Goal: Information Seeking & Learning: Find specific page/section

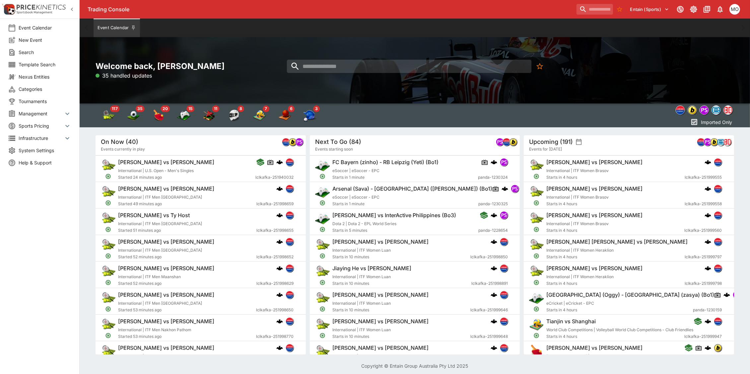
click at [34, 89] on span "Categories" at bounding box center [45, 89] width 53 height 7
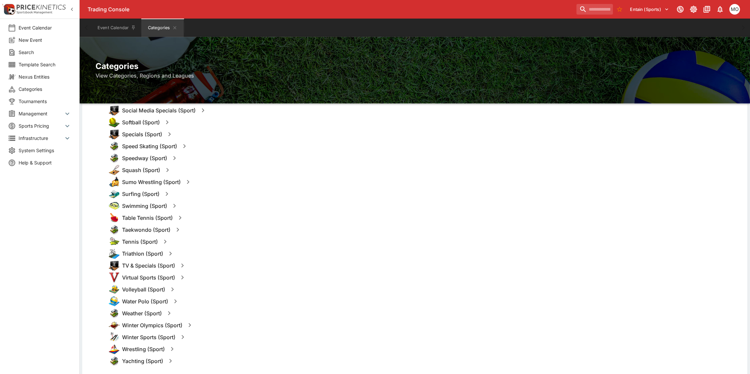
scroll to position [829, 0]
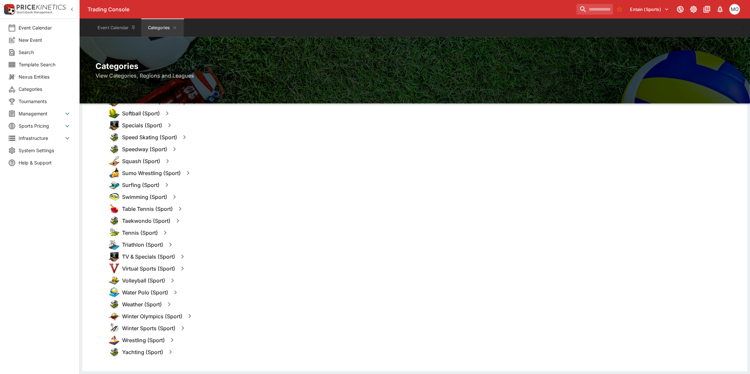
click at [168, 235] on icon "button" at bounding box center [165, 233] width 8 height 8
click at [231, 225] on div "Taekwondo (Sport)" at bounding box center [425, 221] width 633 height 12
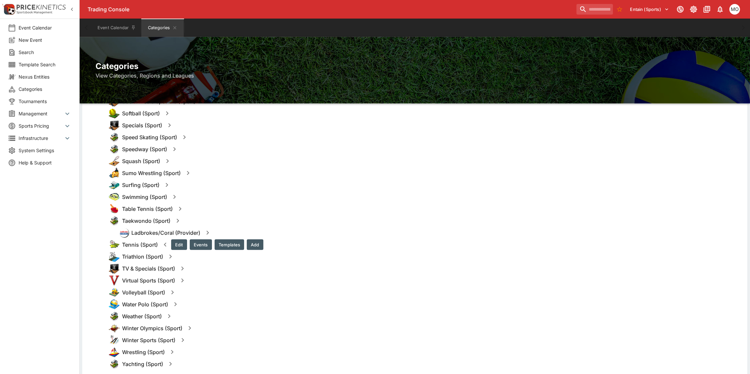
click at [222, 244] on button "Templates" at bounding box center [230, 244] width 30 height 11
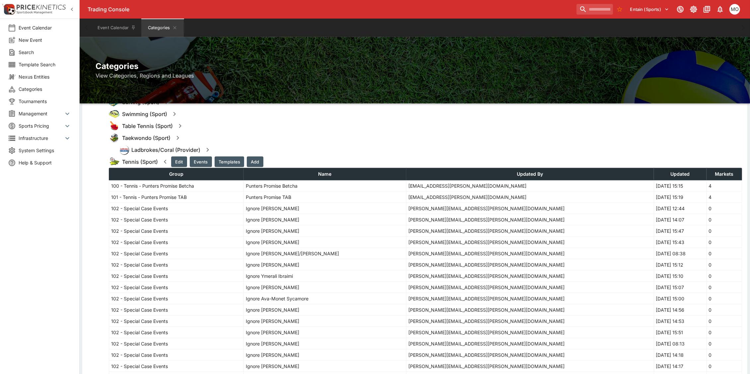
scroll to position [241, 0]
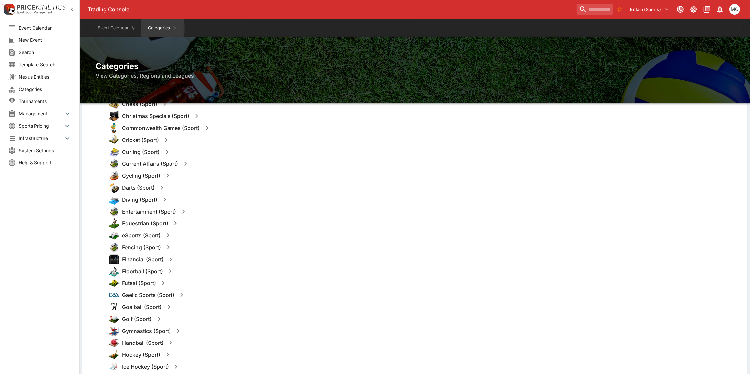
click at [44, 61] on span "Template Search" at bounding box center [45, 64] width 53 height 7
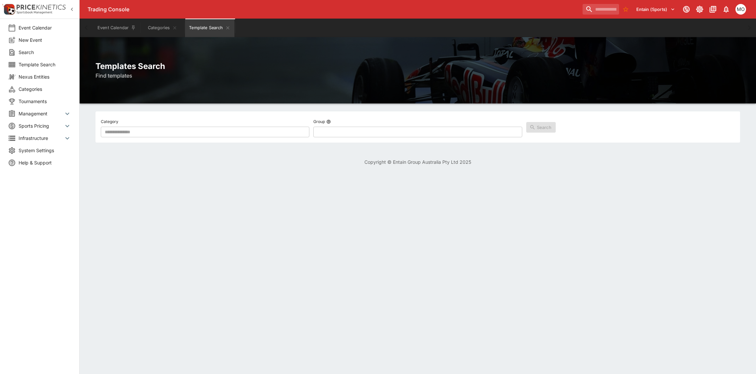
click at [31, 88] on span "Categories" at bounding box center [45, 89] width 53 height 7
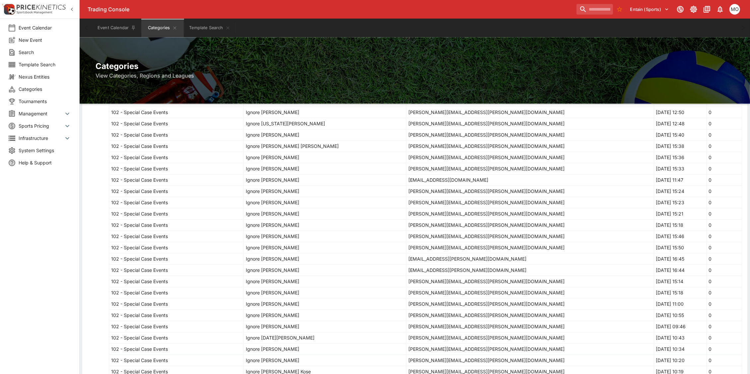
scroll to position [2300, 0]
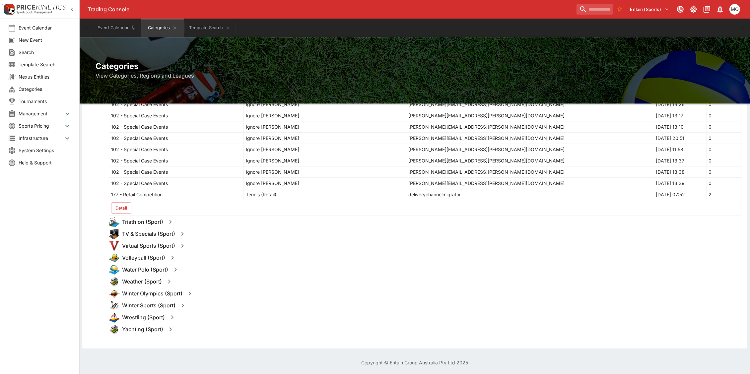
click at [118, 207] on button "Detail" at bounding box center [121, 207] width 20 height 11
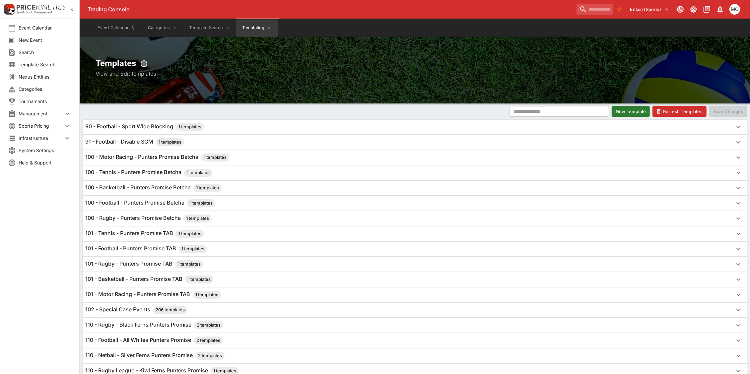
click at [38, 62] on span "Template Search" at bounding box center [45, 64] width 53 height 7
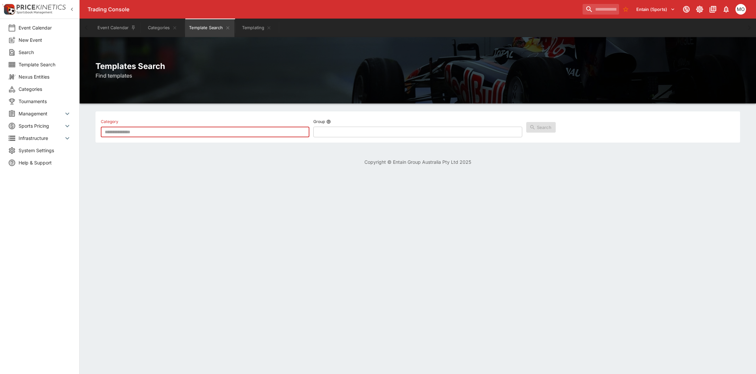
click at [220, 132] on input "text" at bounding box center [205, 132] width 209 height 11
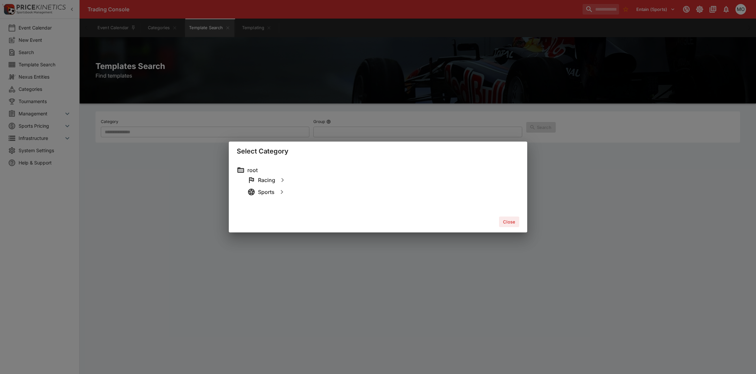
click at [286, 194] on button "button" at bounding box center [282, 192] width 12 height 12
type input "**********"
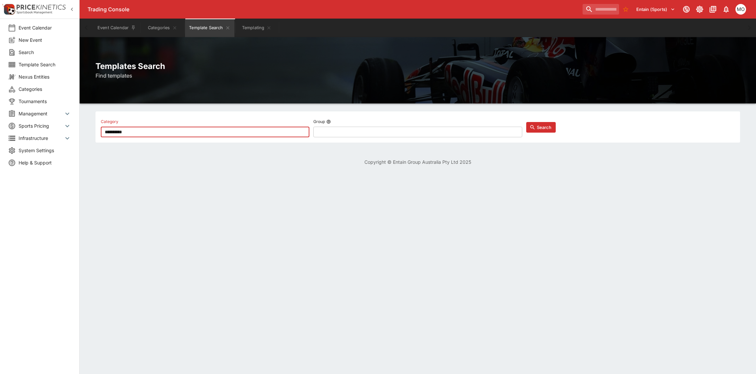
click at [547, 128] on button "Search" at bounding box center [541, 127] width 30 height 11
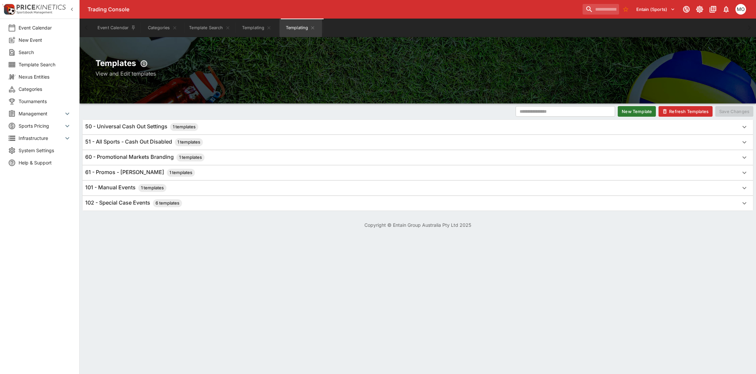
click at [30, 60] on li "Template Search" at bounding box center [39, 64] width 79 height 12
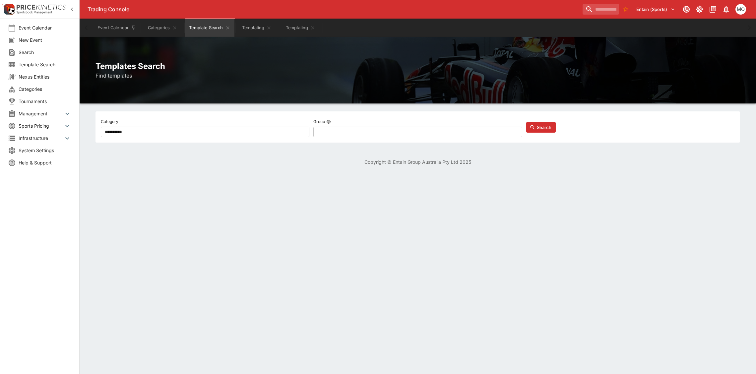
click at [62, 113] on span "Management" at bounding box center [41, 113] width 45 height 7
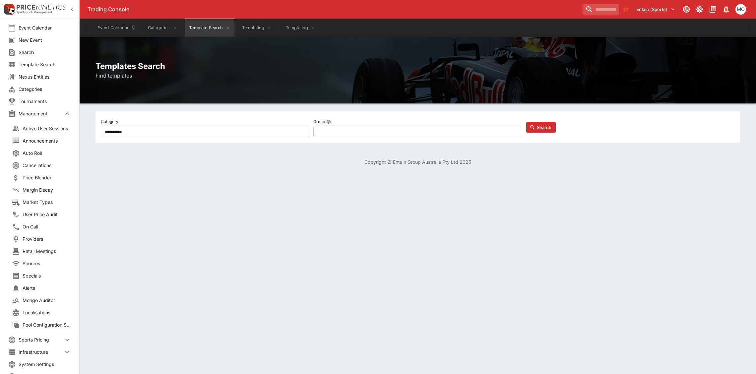
click at [44, 89] on span "Categories" at bounding box center [45, 89] width 53 height 7
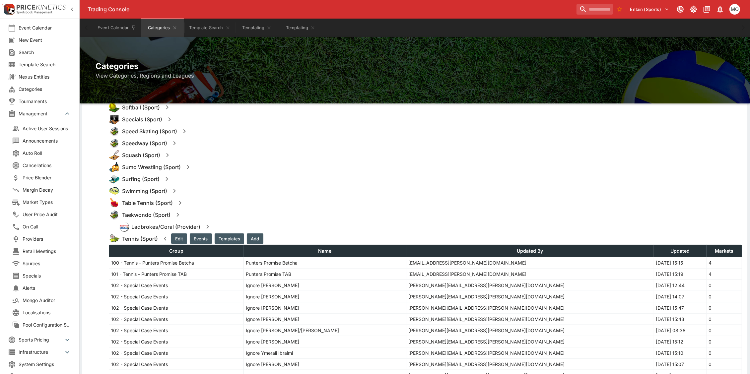
scroll to position [829, 0]
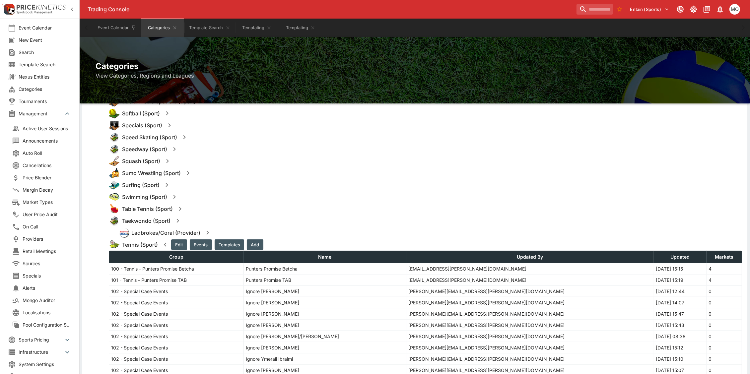
click at [229, 242] on button "Templates" at bounding box center [230, 244] width 30 height 11
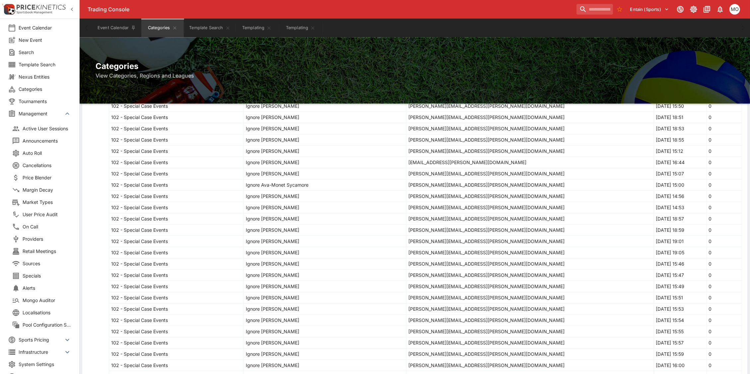
scroll to position [2300, 0]
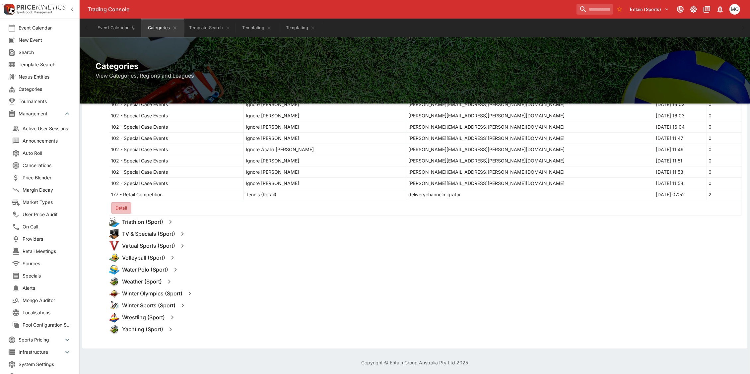
click at [121, 207] on button "Detail" at bounding box center [121, 207] width 20 height 11
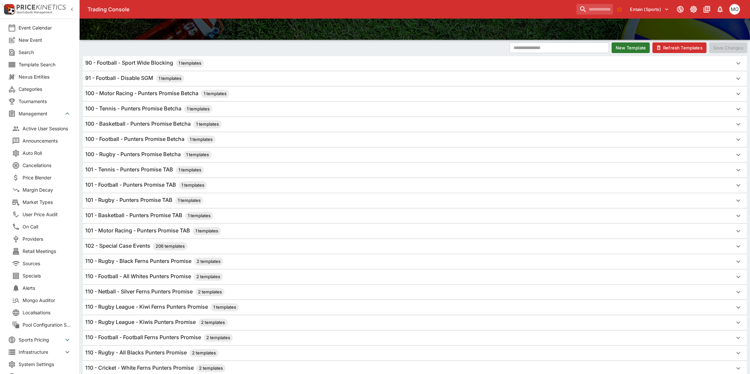
scroll to position [83, 0]
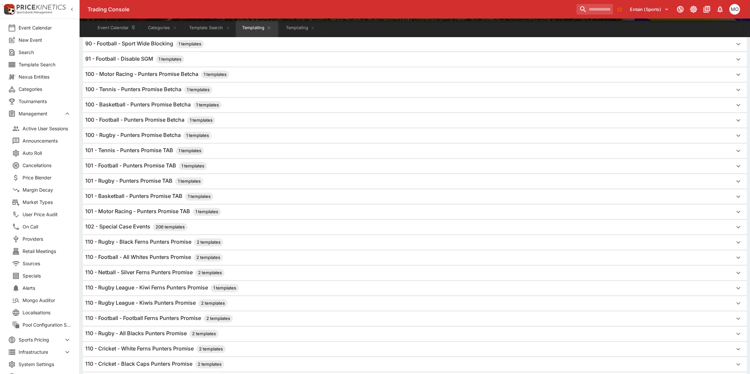
click at [138, 229] on h6 "102 - Special Case Events 206 templates" at bounding box center [136, 227] width 102 height 8
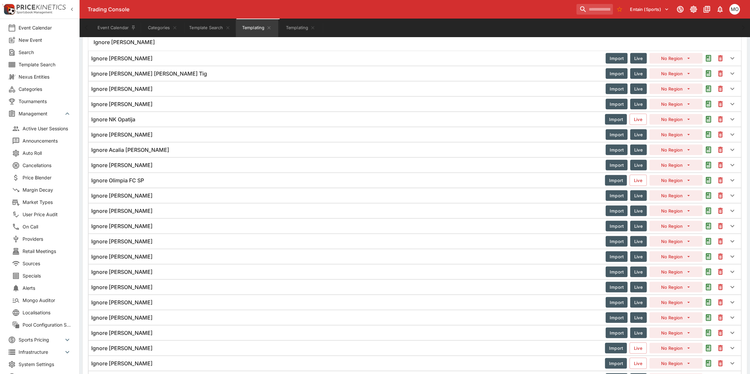
scroll to position [649, 0]
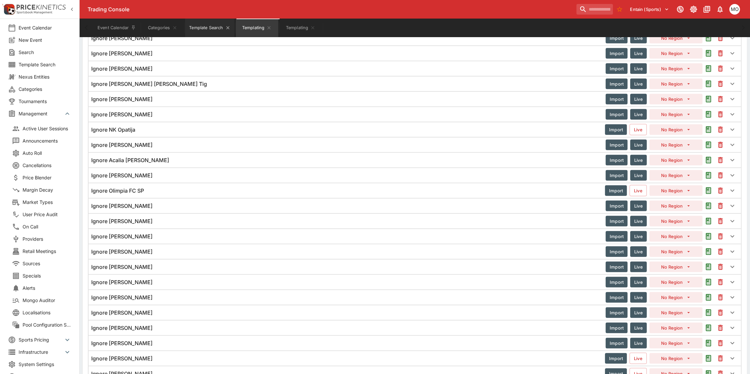
click at [213, 24] on button "Template Search" at bounding box center [209, 28] width 49 height 19
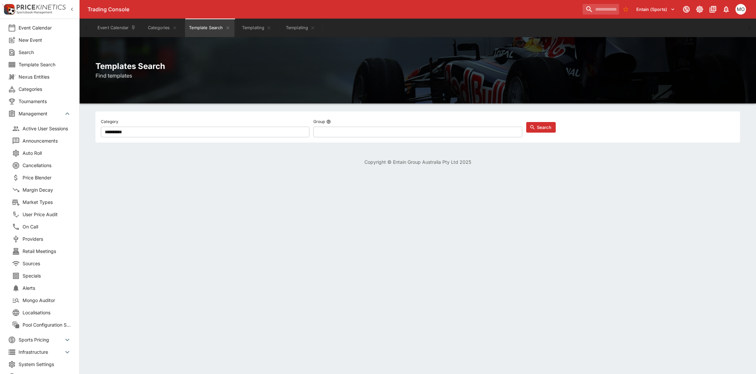
click at [27, 47] on li "Search" at bounding box center [39, 52] width 79 height 12
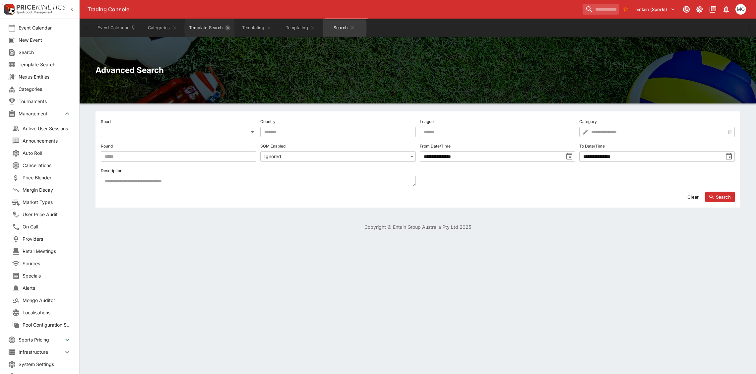
click at [229, 29] on icon "Template Search" at bounding box center [227, 27] width 5 height 5
click at [243, 31] on button "Templating" at bounding box center [250, 28] width 42 height 19
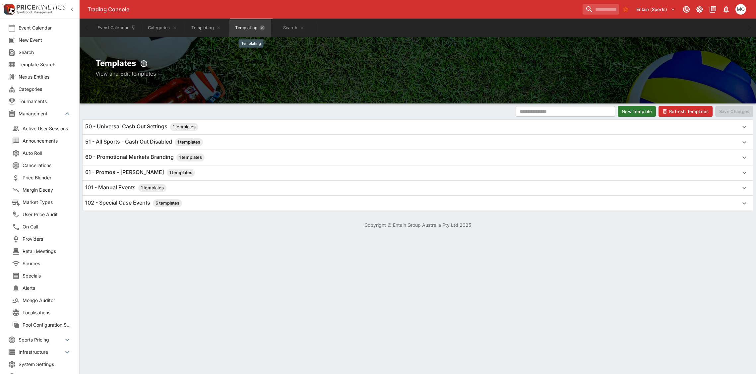
click at [263, 27] on icon "Templating" at bounding box center [262, 27] width 5 height 5
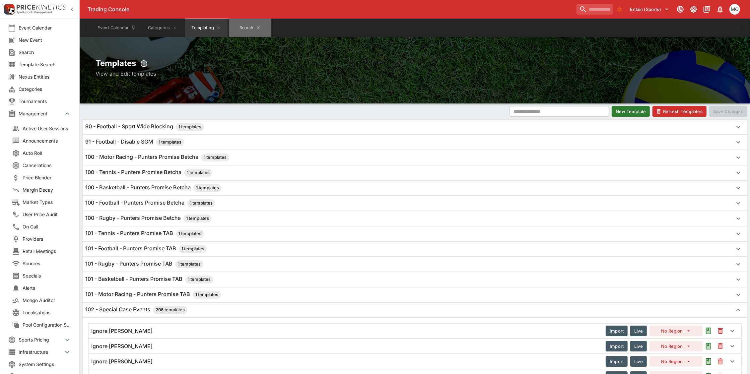
click at [242, 27] on button "Search" at bounding box center [250, 28] width 42 height 19
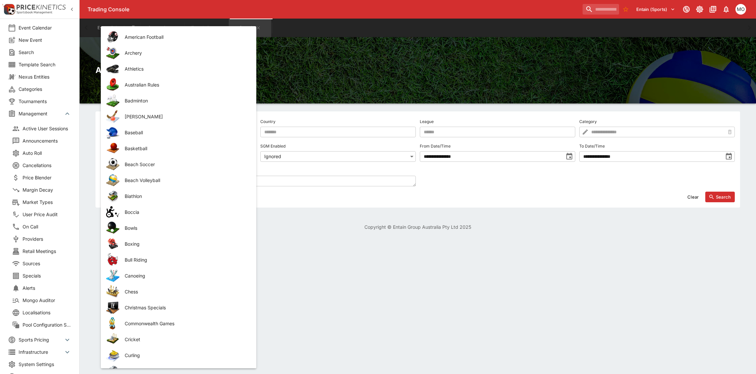
click at [202, 135] on body "Trading Console Entain (Sports) 1 MO Event Calendar New Event Search Template S…" at bounding box center [378, 119] width 756 height 238
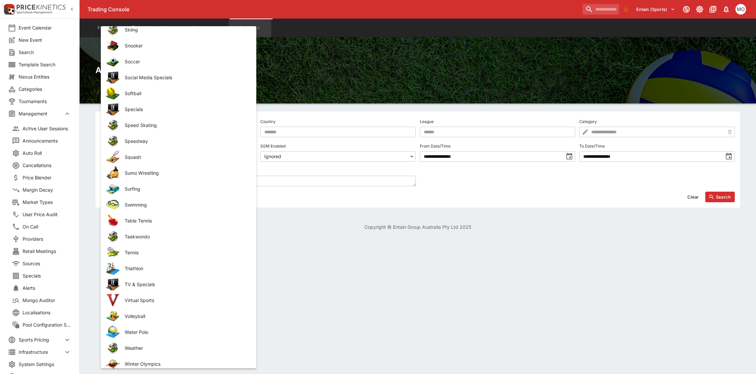
scroll to position [1078, 0]
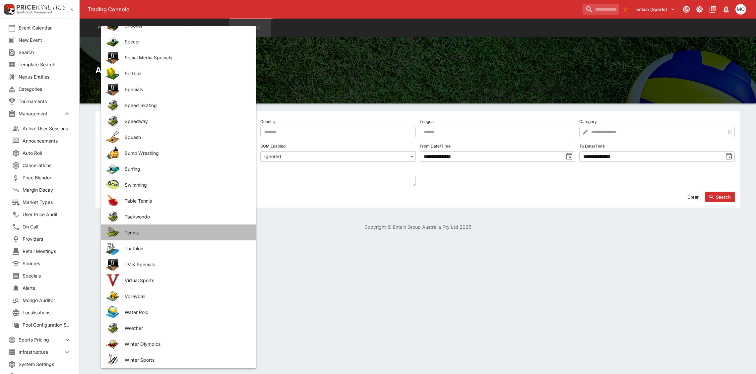
click at [187, 236] on li "Tennis" at bounding box center [179, 233] width 156 height 16
type input "******"
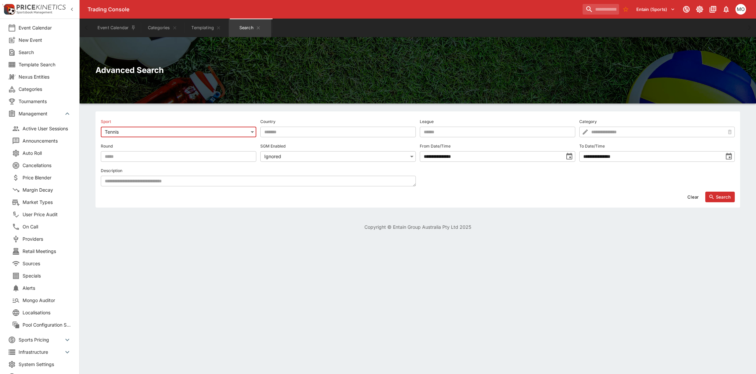
click at [152, 181] on textarea at bounding box center [258, 181] width 315 height 11
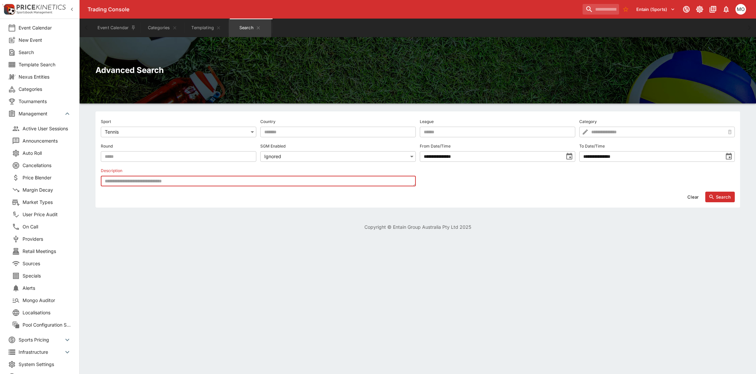
paste textarea "*******"
type textarea "*******"
click at [568, 158] on icon "toggle date time picker" at bounding box center [570, 157] width 8 height 8
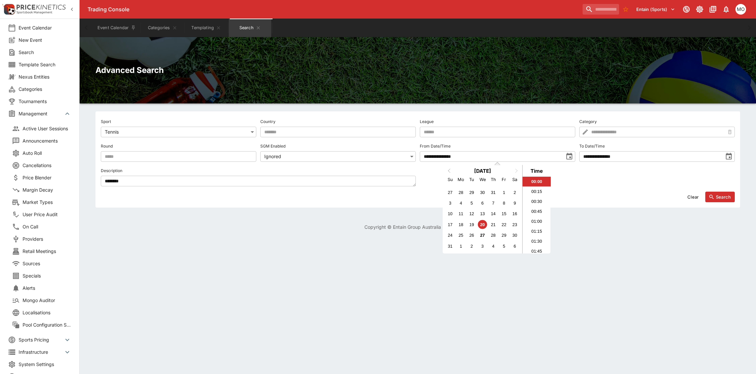
click at [449, 170] on span "Previous Month" at bounding box center [449, 171] width 0 height 8
click at [446, 196] on div "1" at bounding box center [450, 192] width 9 height 9
click at [533, 190] on li "00:15" at bounding box center [537, 192] width 28 height 10
type input "**********"
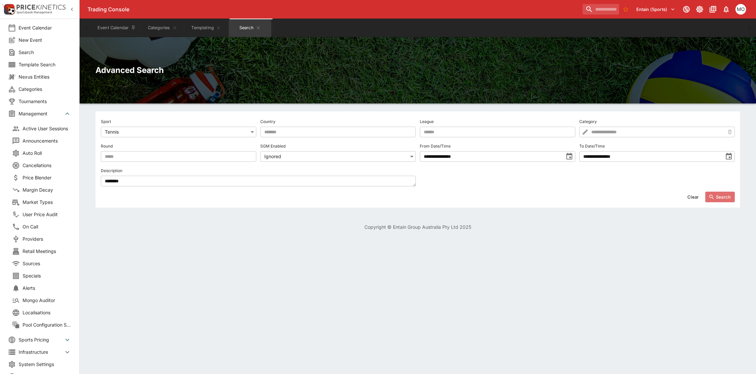
click at [718, 197] on button "Search" at bounding box center [721, 197] width 30 height 11
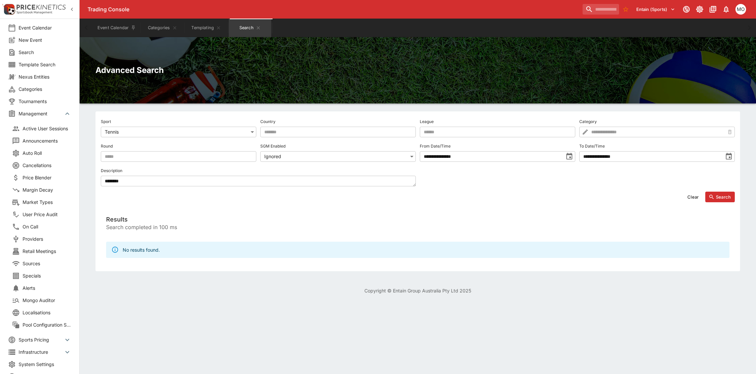
click at [225, 173] on label "Description" at bounding box center [258, 171] width 315 height 10
click at [223, 173] on label "Description" at bounding box center [258, 171] width 315 height 10
click at [220, 187] on div "Clear Search" at bounding box center [418, 194] width 634 height 16
click at [217, 178] on textarea "*******" at bounding box center [258, 181] width 315 height 11
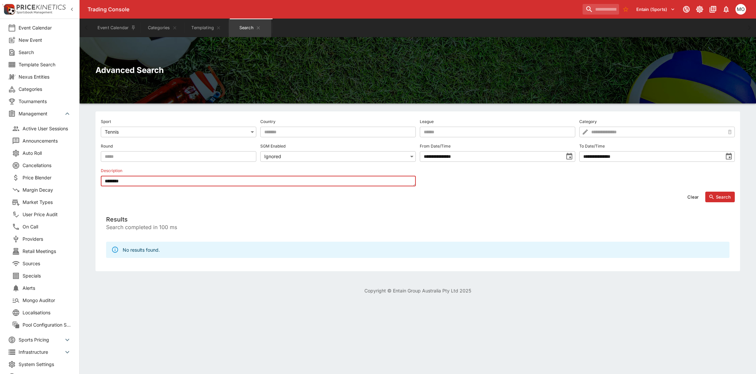
click at [217, 178] on textarea "*******" at bounding box center [258, 181] width 315 height 11
paste textarea "*"
type textarea "********"
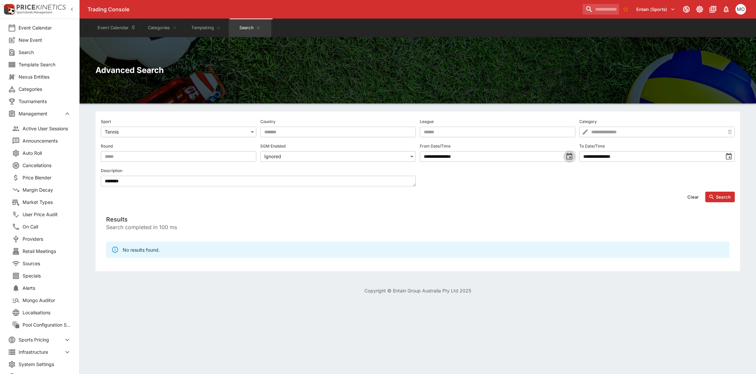
click at [567, 158] on icon "toggle date time picker" at bounding box center [570, 157] width 8 height 8
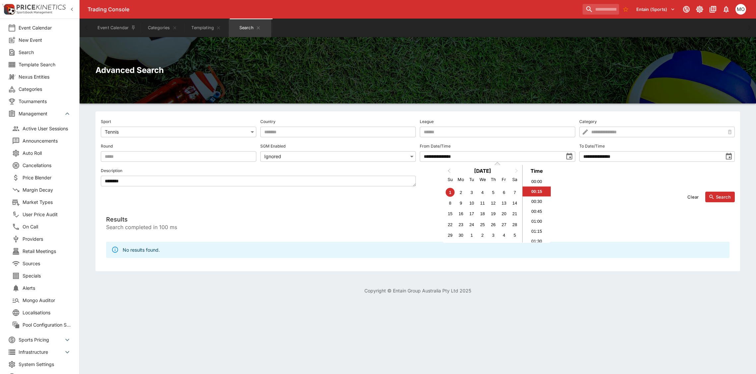
click at [450, 172] on button "Previous Month" at bounding box center [448, 171] width 11 height 11
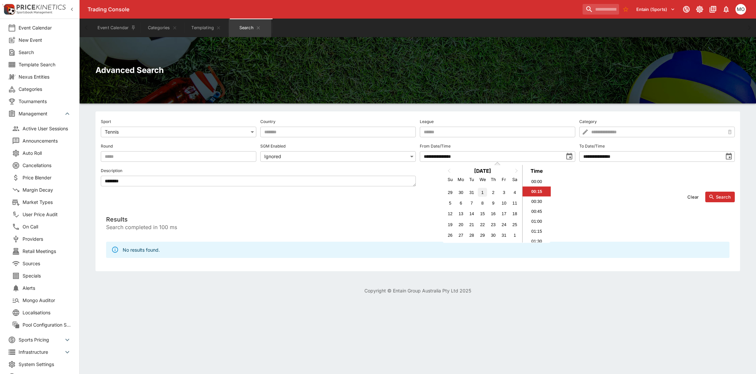
click at [483, 190] on div "1" at bounding box center [482, 192] width 9 height 9
type input "**********"
click at [717, 198] on button "Search" at bounding box center [721, 197] width 30 height 11
